Goal: Task Accomplishment & Management: Use online tool/utility

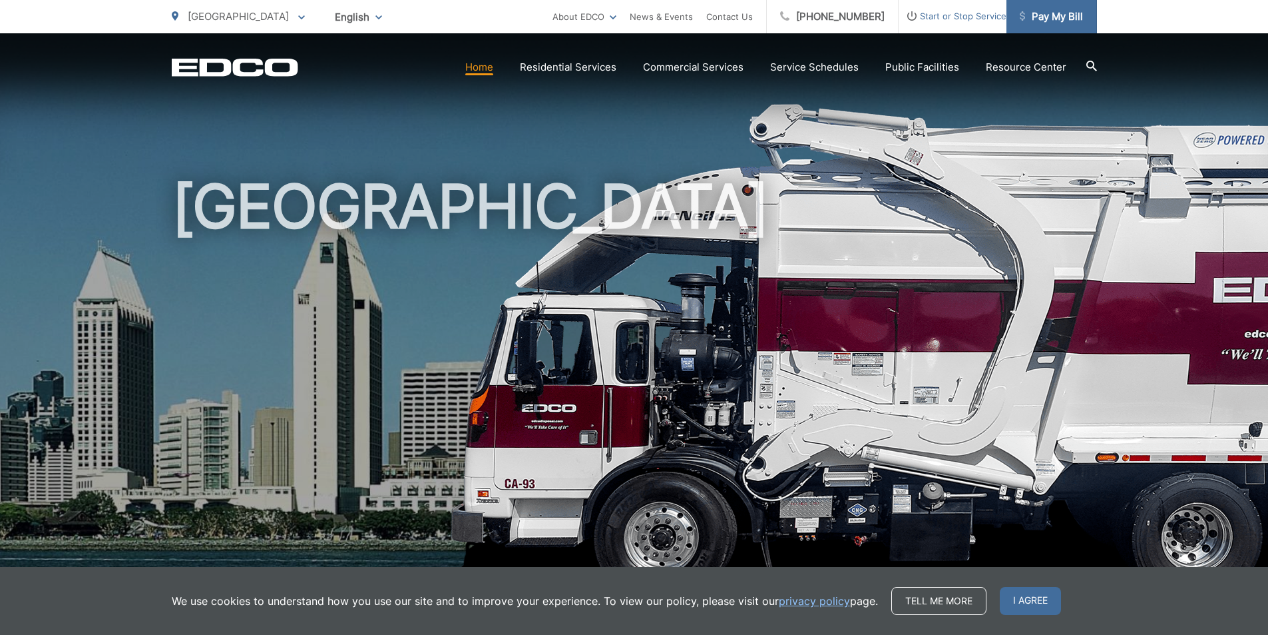
click at [1045, 13] on span "Pay My Bill" at bounding box center [1051, 17] width 63 height 16
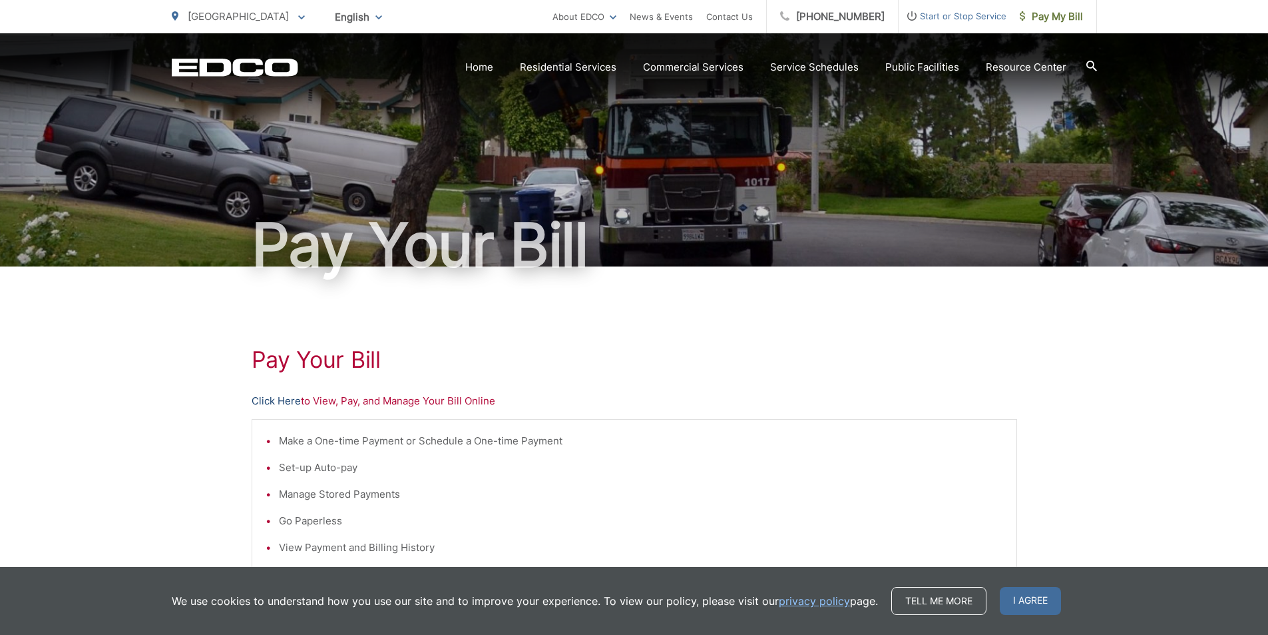
click at [291, 401] on link "Click Here" at bounding box center [276, 401] width 49 height 16
